Goal: Information Seeking & Learning: Learn about a topic

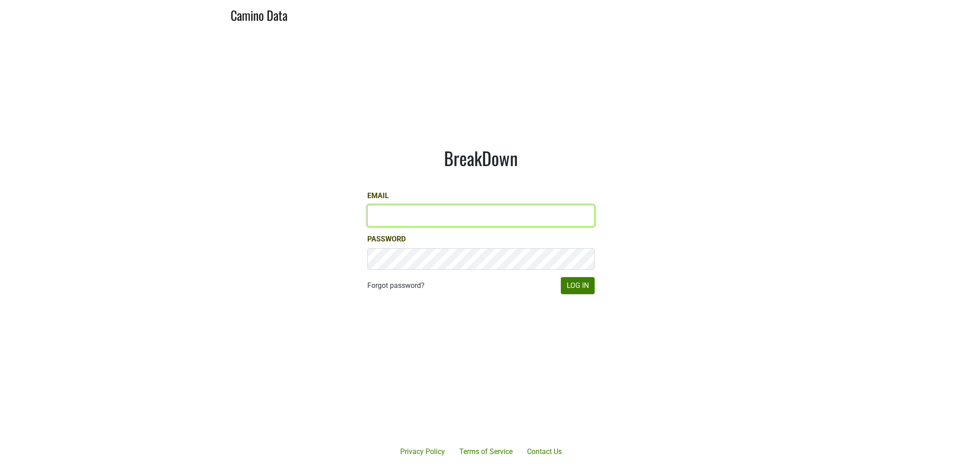
type input "dfay@petermichaelwinery.com"
click at [603, 283] on div "BreakDown Email dfay@petermichaelwinery.com Password Forgot password? Log In" at bounding box center [481, 220] width 271 height 190
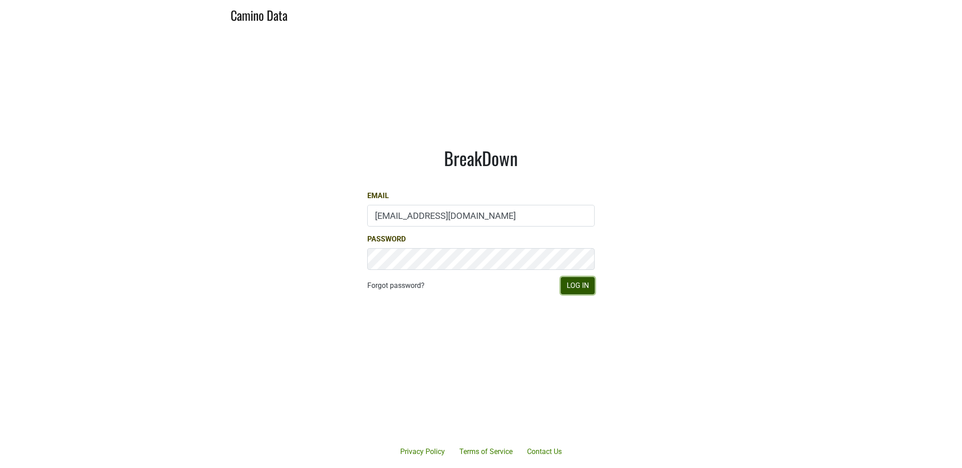
click at [577, 289] on button "Log In" at bounding box center [578, 285] width 34 height 17
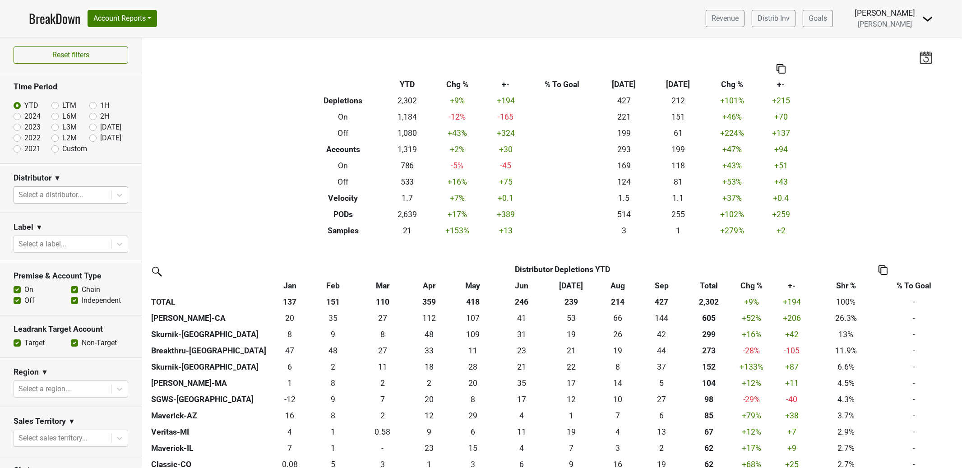
click at [96, 198] on div at bounding box center [62, 195] width 88 height 13
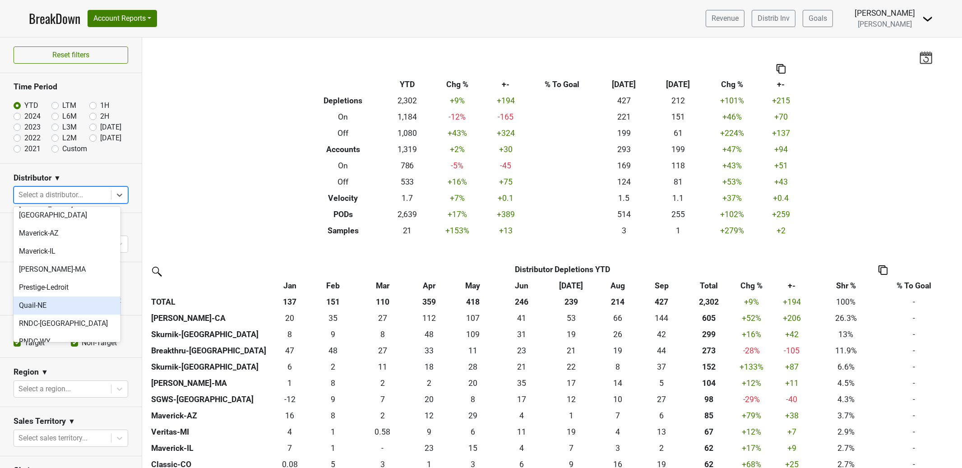
scroll to position [263, 0]
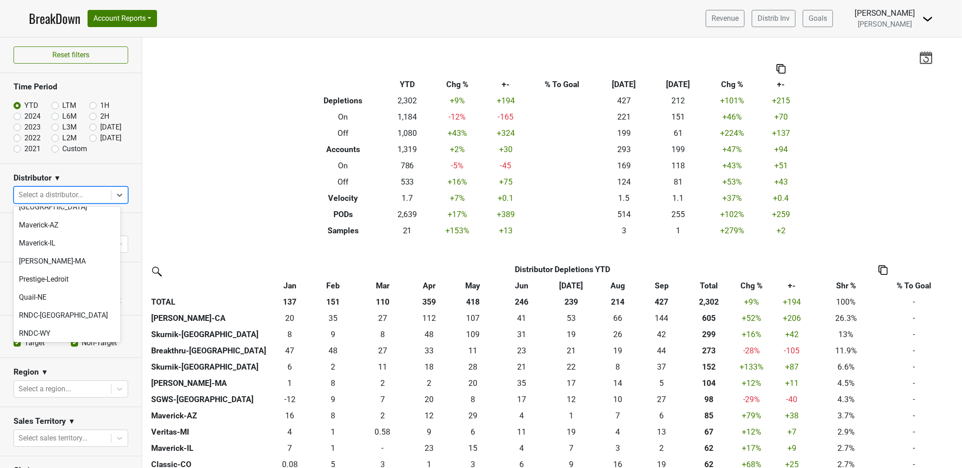
click at [89, 379] on div "SGWS-TX" at bounding box center [67, 388] width 107 height 18
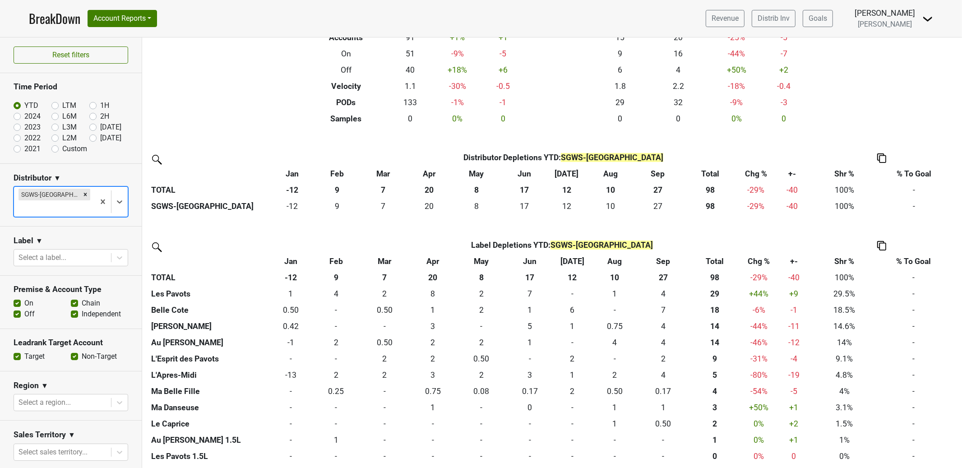
scroll to position [113, 0]
drag, startPoint x: 55, startPoint y: 194, endPoint x: 60, endPoint y: 194, distance: 5.0
click at [82, 194] on icon "Remove SGWS-TX" at bounding box center [85, 194] width 6 height 6
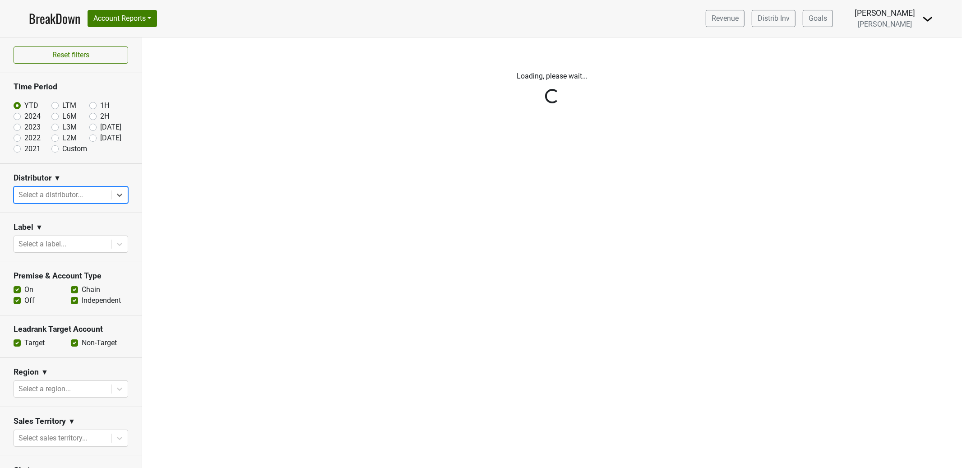
click at [86, 195] on div "Reset filters Time Period YTD LTM 1H 2024 L6M 2H 2023 L3M Sep '25 2022 L2M Oct …" at bounding box center [71, 252] width 142 height 430
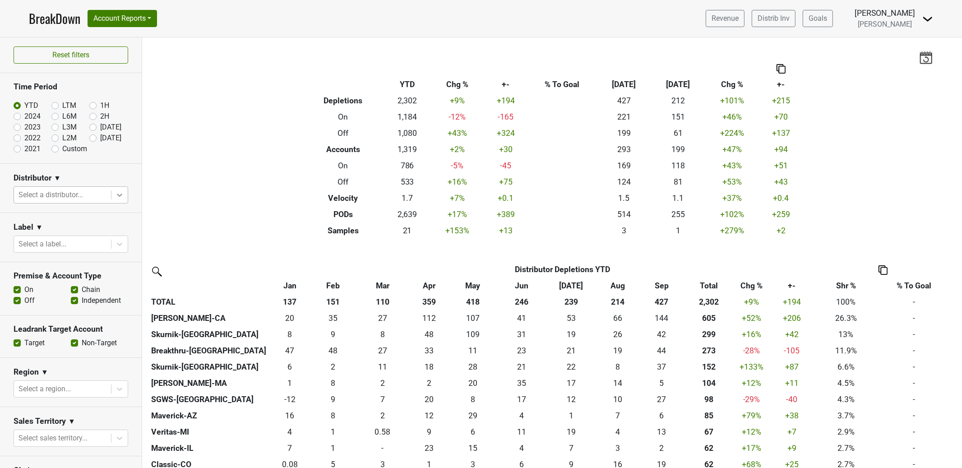
click at [115, 197] on icon at bounding box center [119, 194] width 9 height 9
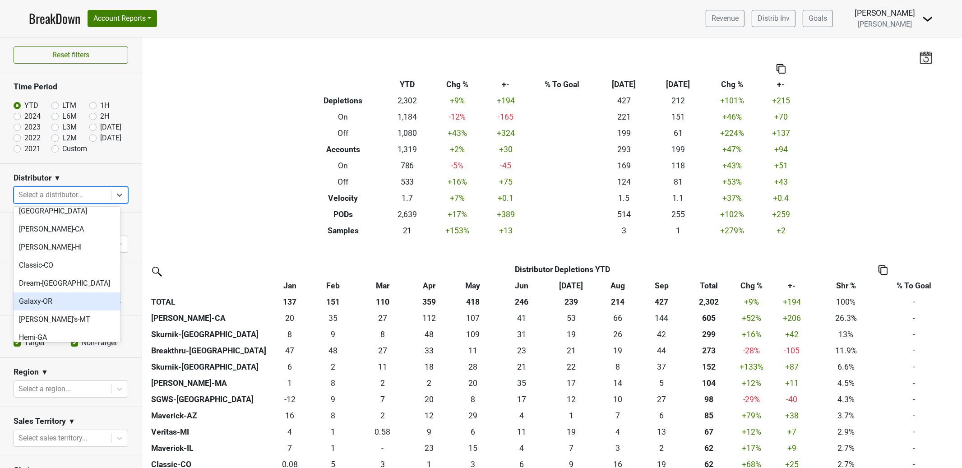
scroll to position [171, 0]
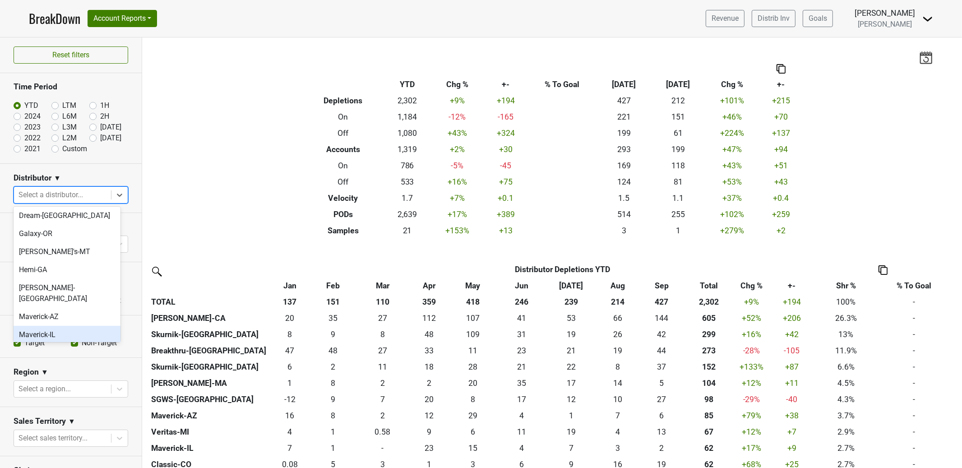
click at [74, 326] on div "Maverick-IL" at bounding box center [67, 335] width 107 height 18
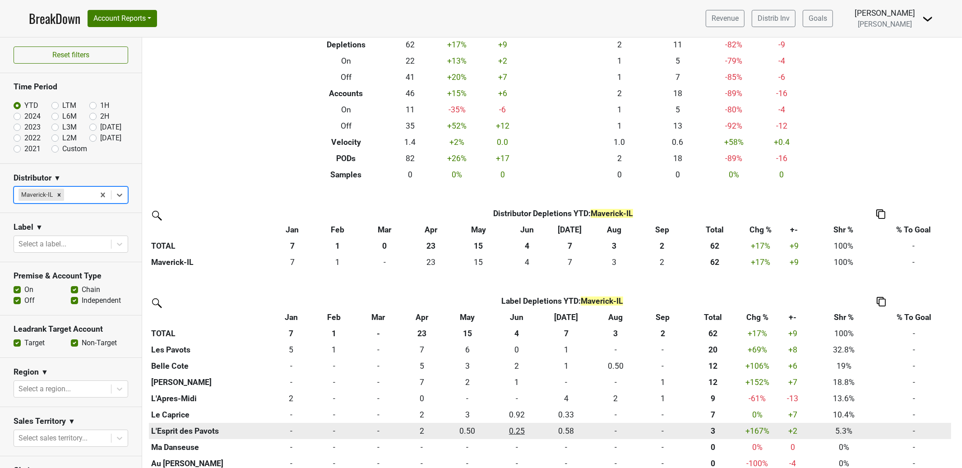
scroll to position [0, 0]
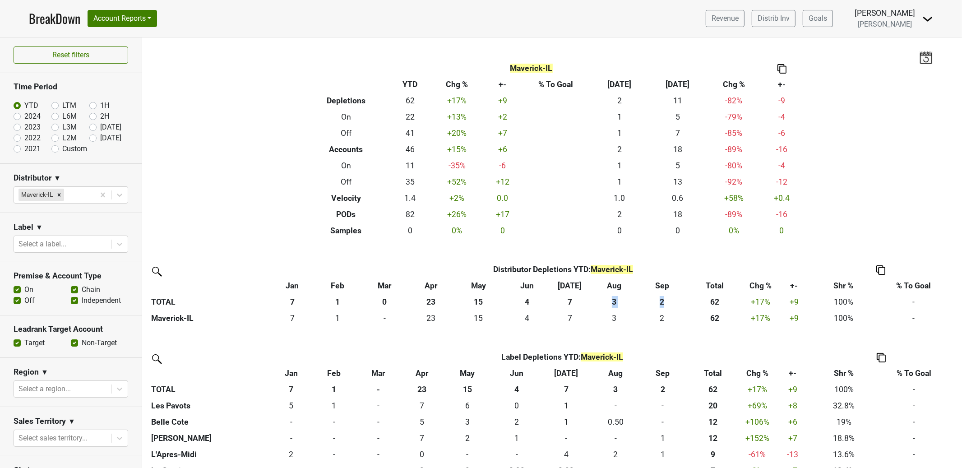
drag, startPoint x: 665, startPoint y: 302, endPoint x: 575, endPoint y: 309, distance: 91.0
click at [594, 301] on tr "TOTAL 7 1 0 23 15 4 7 3 2 62 +17% +9 100% -" at bounding box center [550, 302] width 802 height 16
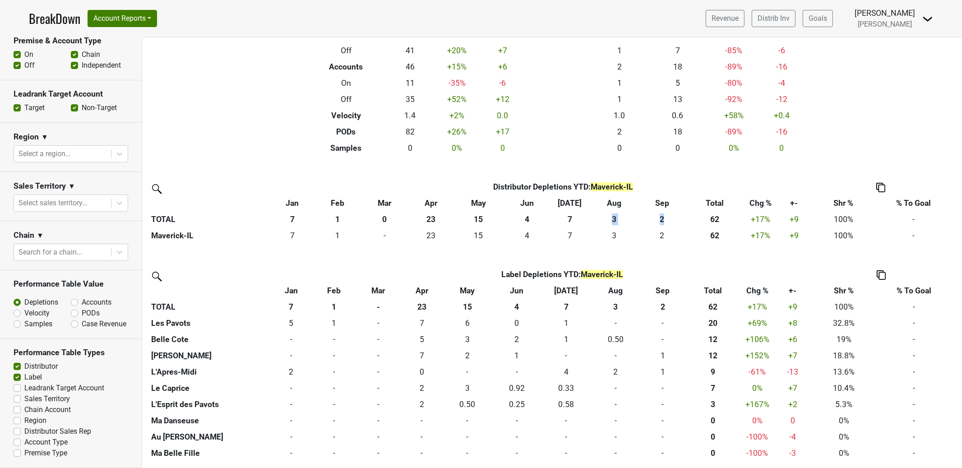
scroll to position [245, 0]
click at [24, 454] on label "Premise Type" at bounding box center [45, 453] width 43 height 11
click at [17, 454] on input "Premise Type" at bounding box center [17, 452] width 7 height 9
checkbox input "true"
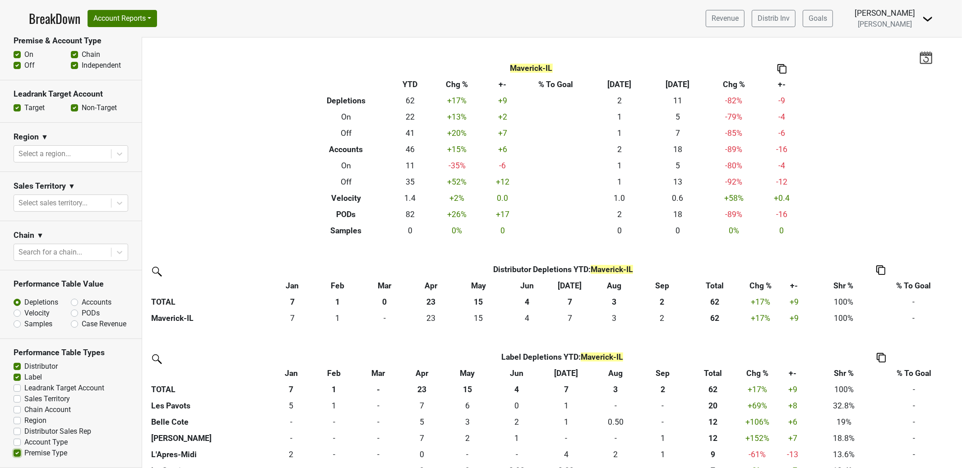
scroll to position [186, 0]
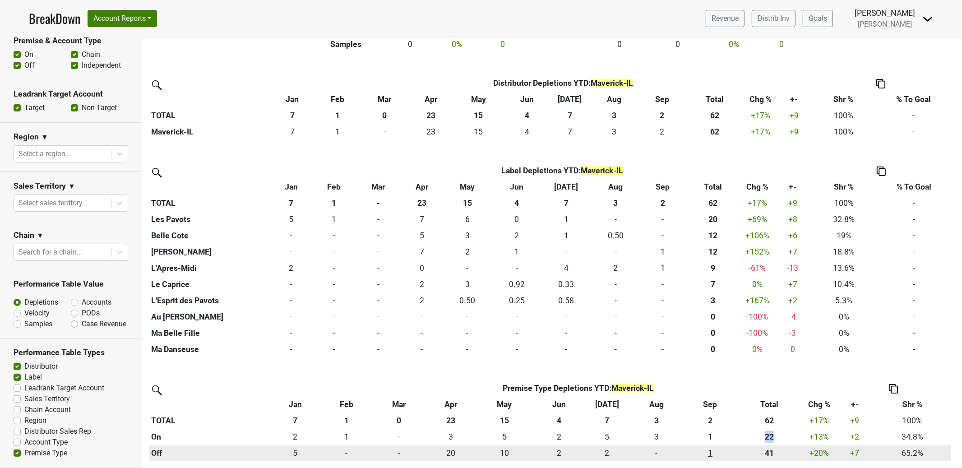
drag, startPoint x: 774, startPoint y: 437, endPoint x: 734, endPoint y: 446, distance: 40.3
click at [761, 436] on div "21.670 22" at bounding box center [769, 437] width 61 height 12
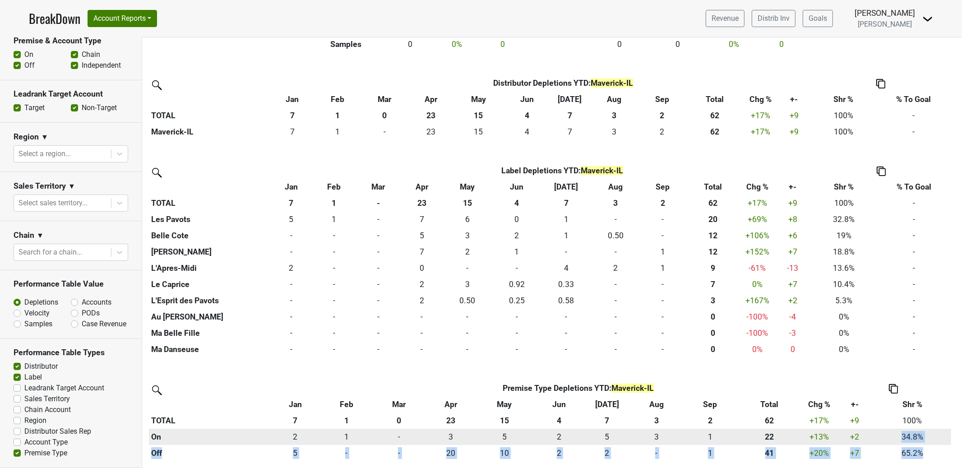
drag, startPoint x: 932, startPoint y: 452, endPoint x: 899, endPoint y: 437, distance: 36.3
click at [897, 438] on tbody "On 1.5 2 1.17 1 0 - 3 3 5.25 5 2.25 2 5 5 2.5 3 1 1 21.670 22 +13 % 2.417000000…" at bounding box center [550, 445] width 802 height 32
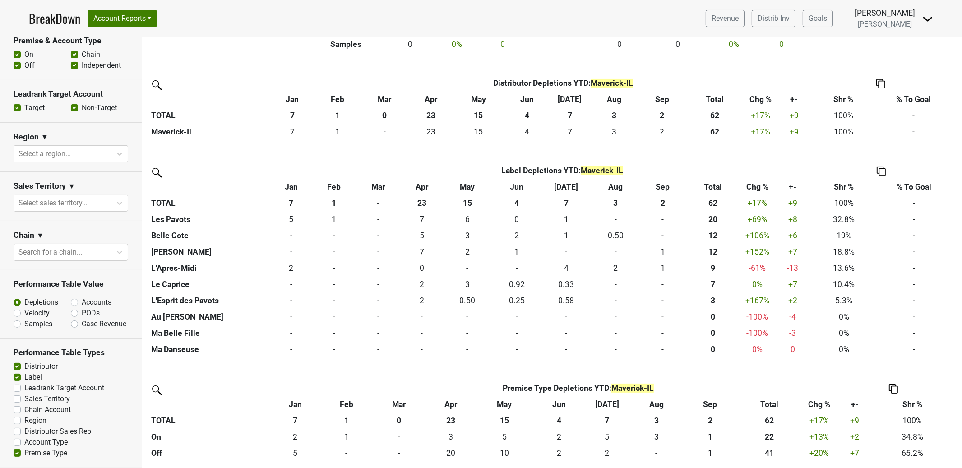
click at [663, 374] on div "Distributor Distributor Depletions YTD : Maverick-IL Jan Feb Mar Apr May Jun Ju…" at bounding box center [552, 268] width 820 height 386
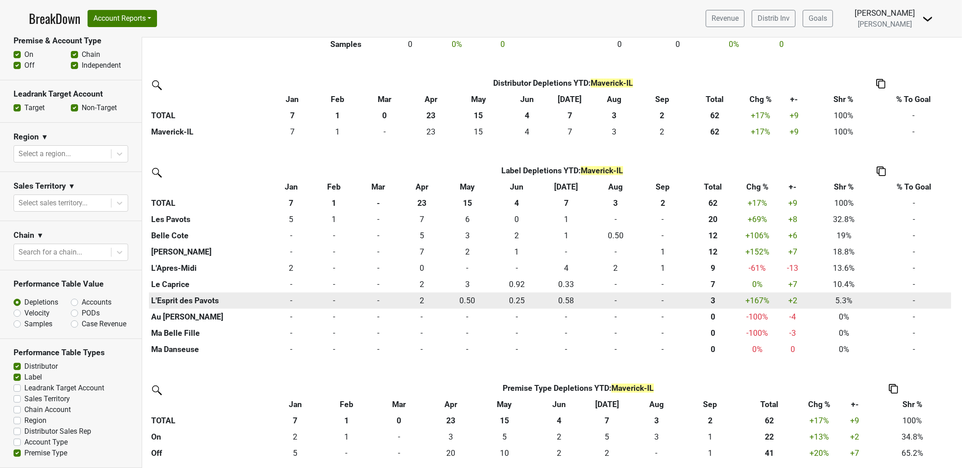
drag, startPoint x: 17, startPoint y: 455, endPoint x: 221, endPoint y: 301, distance: 255.2
click at [249, 398] on div "Reset filters Time Period YTD LTM 1H 2024 L6M 2H 2023 L3M Sep '25 2022 L2M Oct …" at bounding box center [481, 252] width 962 height 430
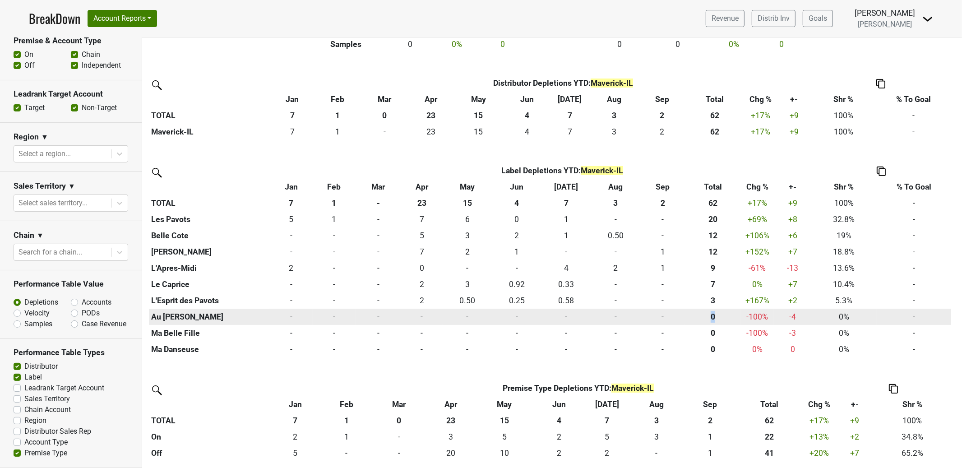
drag, startPoint x: 715, startPoint y: 317, endPoint x: 704, endPoint y: 318, distance: 11.3
click at [704, 318] on div "0 0" at bounding box center [712, 317] width 51 height 12
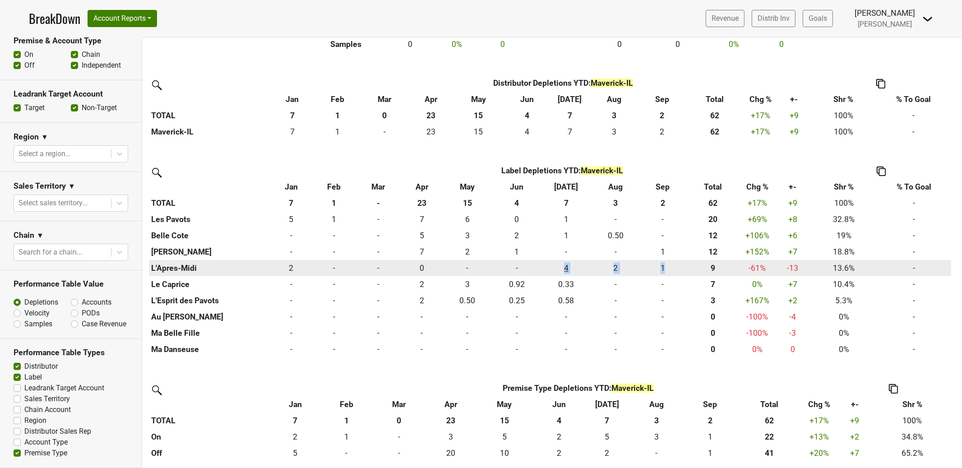
drag, startPoint x: 670, startPoint y: 268, endPoint x: 558, endPoint y: 268, distance: 111.9
click at [558, 268] on tr "L'Apres-Midi 1.5 2 0 - 0 - 0 0 0 - 0 - 4 4 2 2 1 1 8.500 9 -61 % -13.1670000000…" at bounding box center [550, 268] width 802 height 16
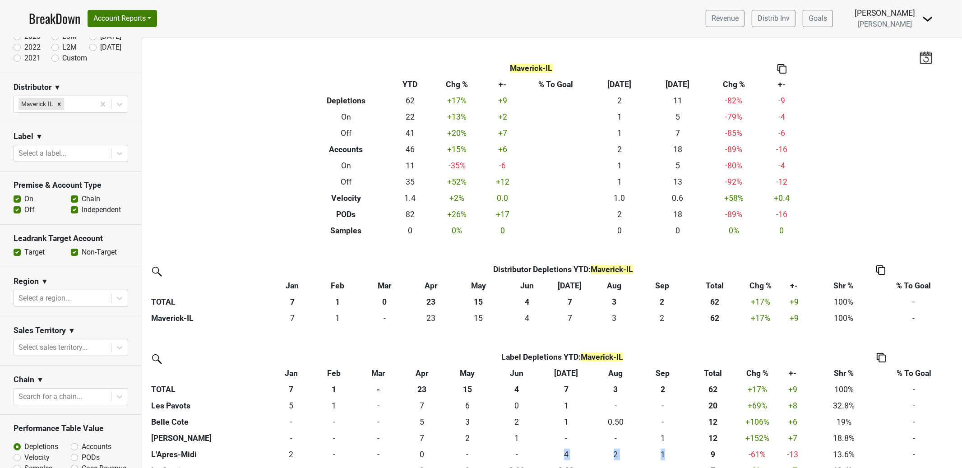
scroll to position [0, 0]
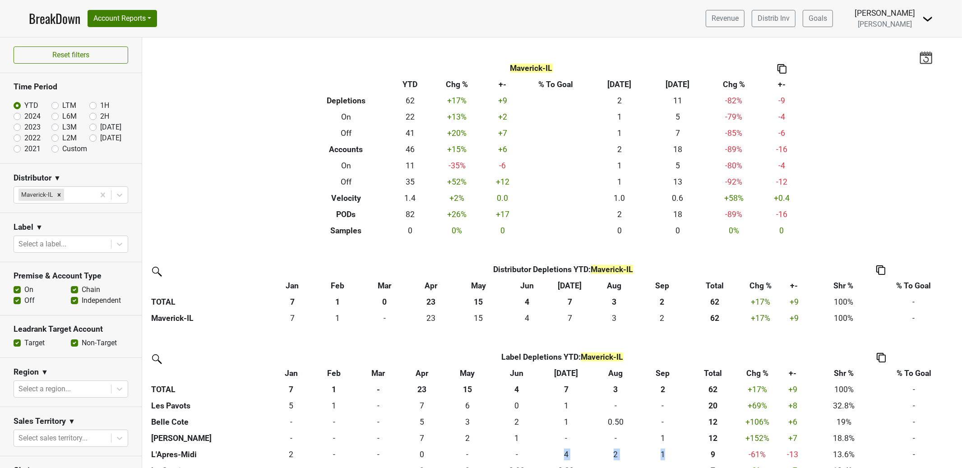
click at [57, 195] on icon "Remove Maverick-IL" at bounding box center [59, 195] width 6 height 6
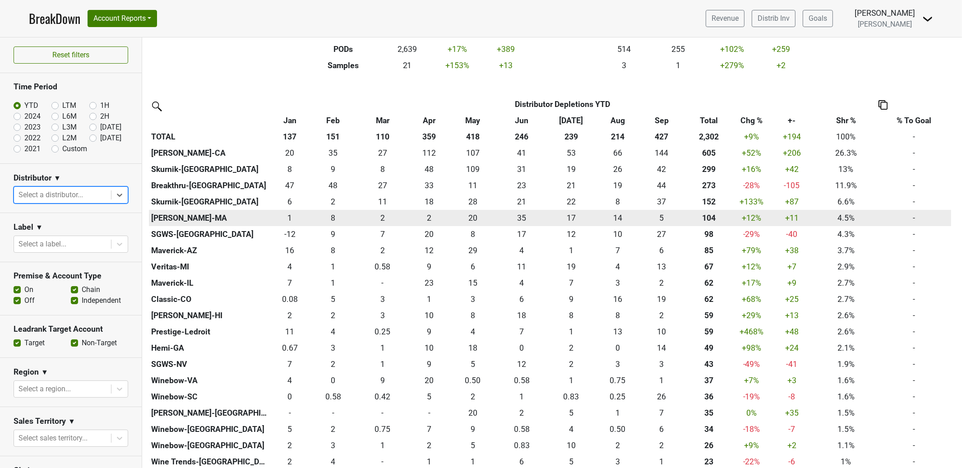
scroll to position [174, 0]
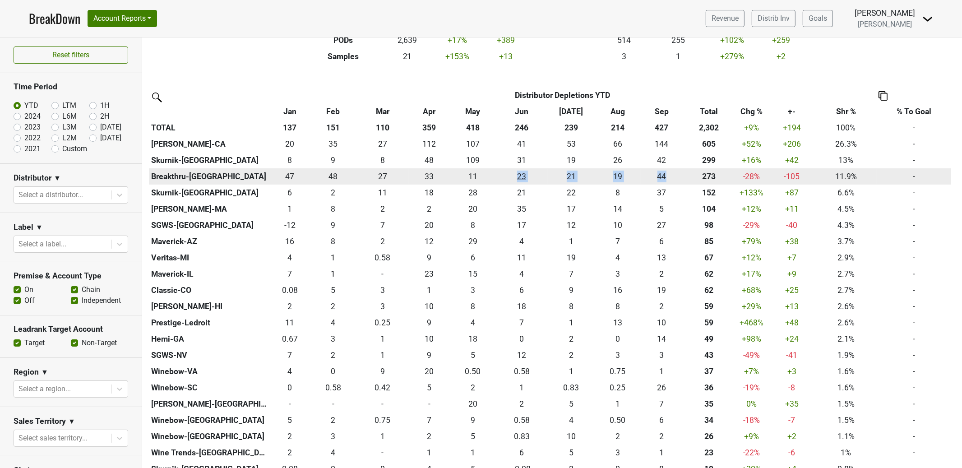
drag, startPoint x: 680, startPoint y: 175, endPoint x: 526, endPoint y: 180, distance: 154.4
click at [490, 176] on tr "Breakthru-FL 46.669 47 47.749 48 27.25 27 33.167 33 11.333 11 22.557 23 20.828 …" at bounding box center [550, 176] width 802 height 16
click at [173, 174] on th "Breakthru-[GEOGRAPHIC_DATA]" at bounding box center [209, 176] width 120 height 16
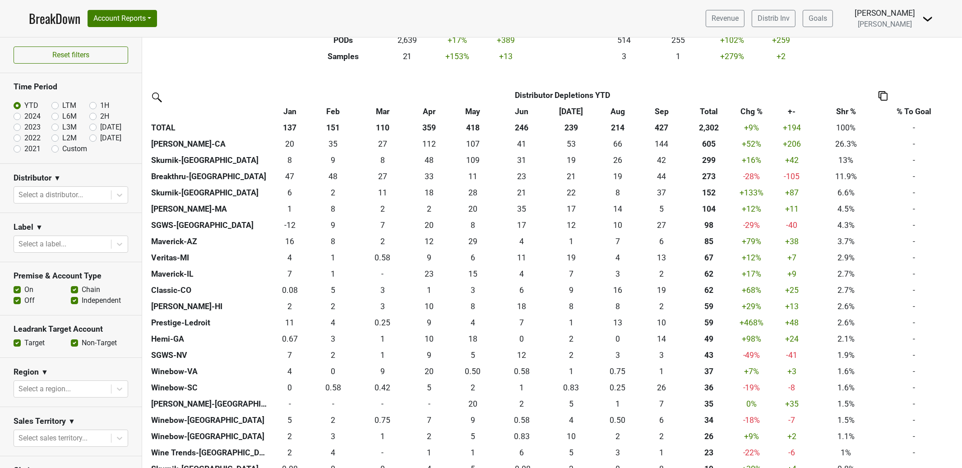
drag, startPoint x: 88, startPoint y: 195, endPoint x: 97, endPoint y: 205, distance: 13.1
click at [93, 197] on div at bounding box center [62, 195] width 88 height 13
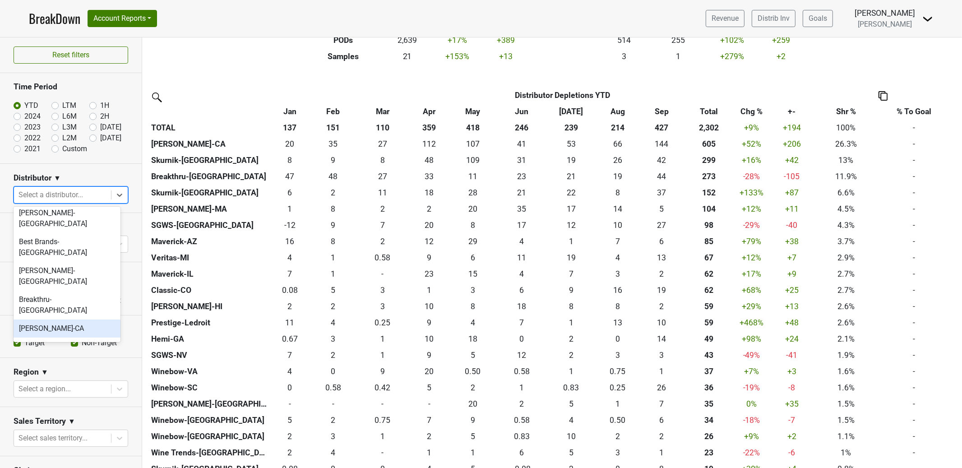
scroll to position [6, 0]
click at [55, 289] on div "Breakthru-[GEOGRAPHIC_DATA]" at bounding box center [67, 303] width 107 height 29
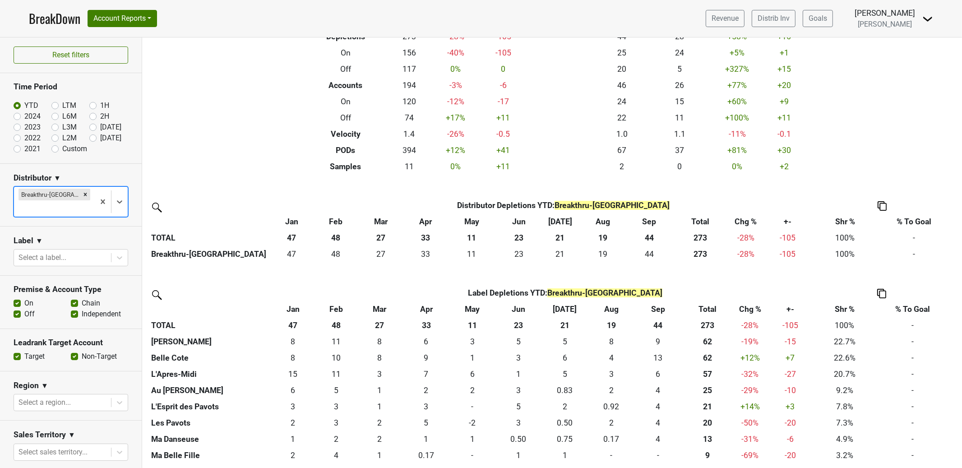
scroll to position [0, 0]
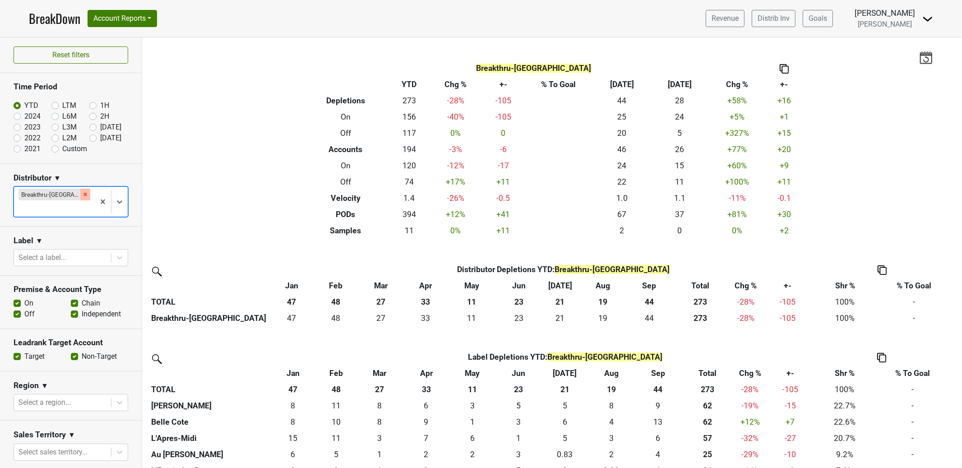
click at [82, 194] on icon "Remove Breakthru-FL" at bounding box center [85, 194] width 6 height 6
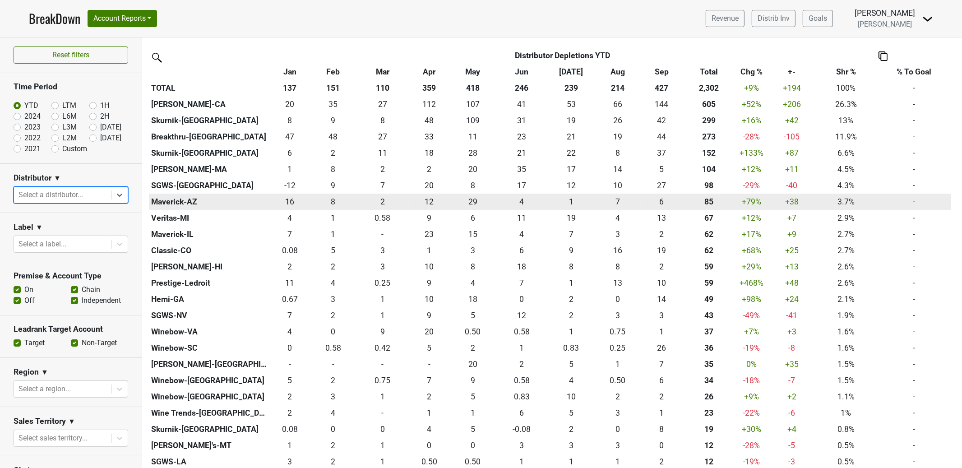
scroll to position [219, 0]
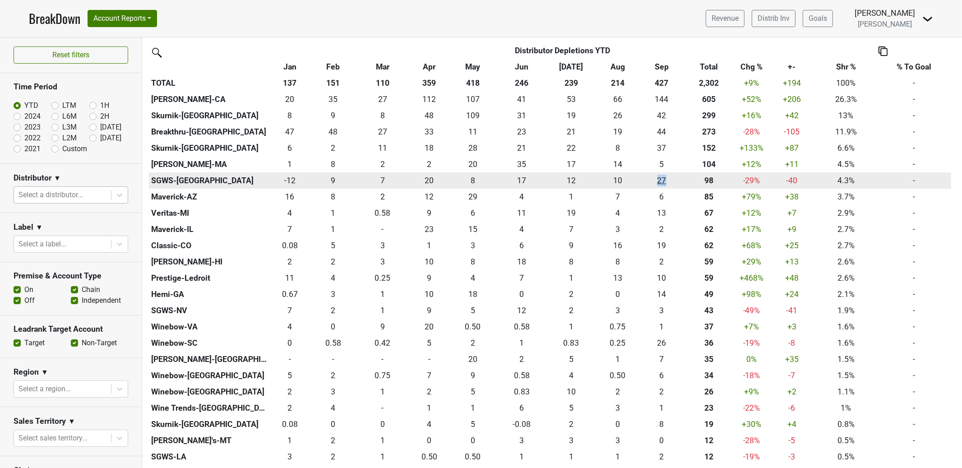
drag, startPoint x: 674, startPoint y: 179, endPoint x: 654, endPoint y: 180, distance: 19.4
click at [653, 180] on div "26.666 27" at bounding box center [661, 181] width 37 height 12
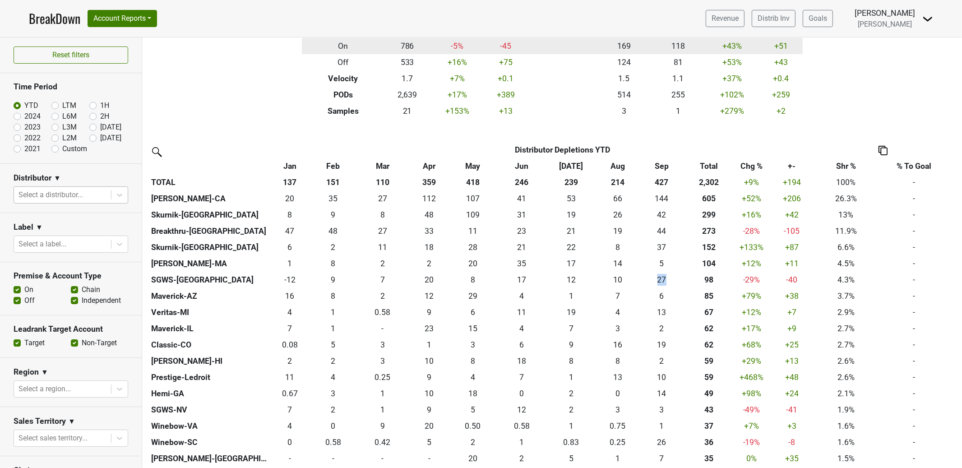
scroll to position [0, 0]
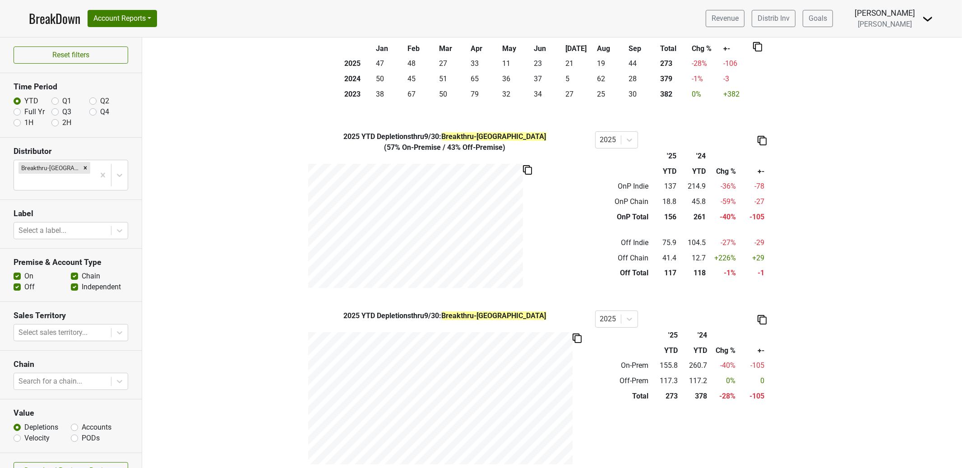
scroll to position [330, 0]
